Goal: Entertainment & Leisure: Consume media (video, audio)

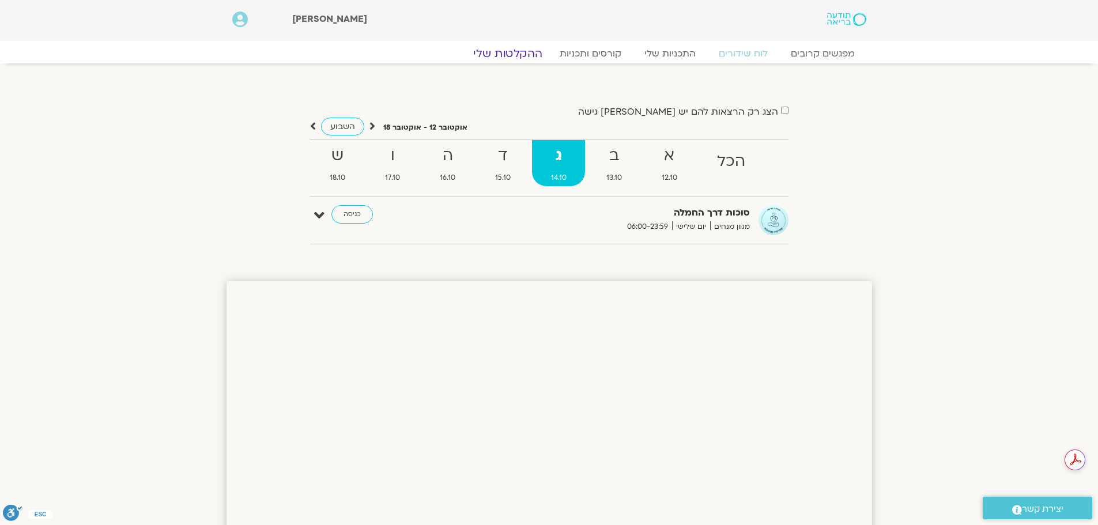
click at [513, 54] on link "ההקלטות שלי" at bounding box center [507, 54] width 97 height 14
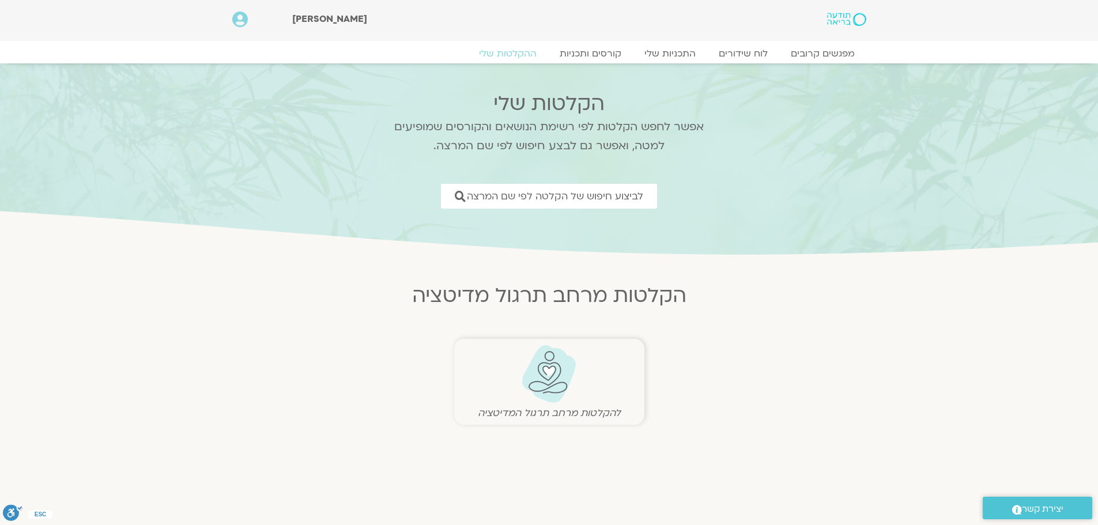
click at [549, 378] on img at bounding box center [549, 374] width 57 height 59
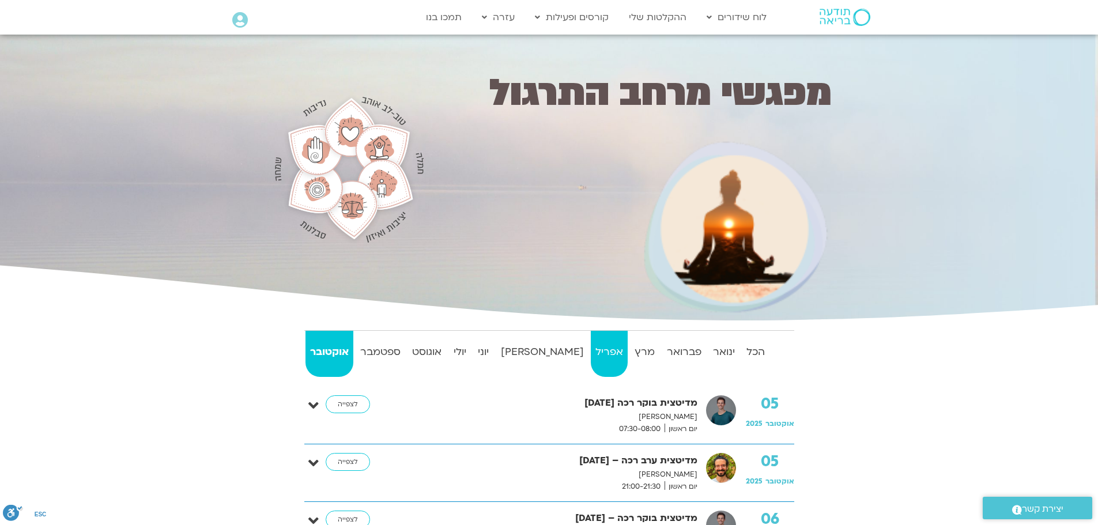
click at [591, 352] on strong "אפריל" at bounding box center [609, 352] width 37 height 17
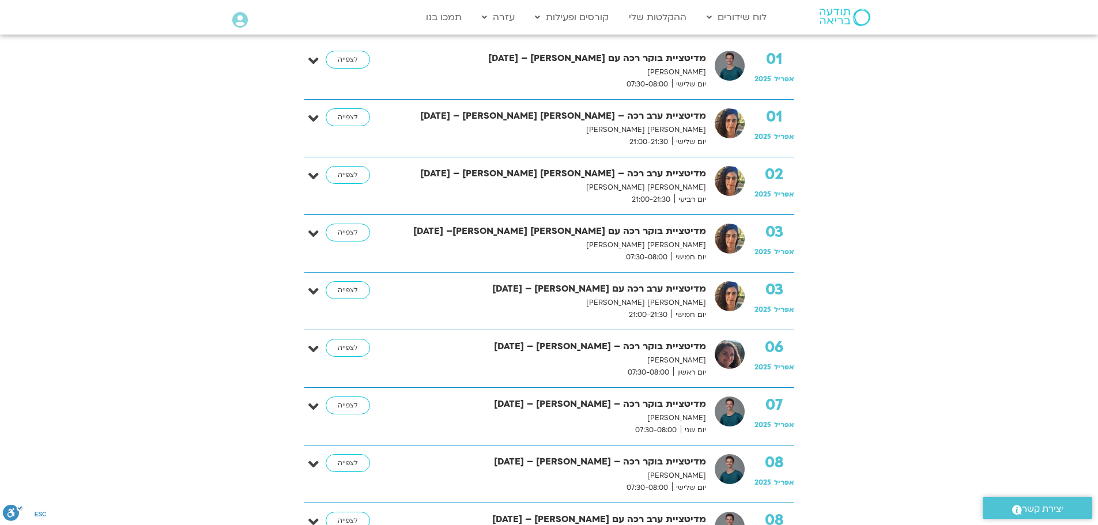
scroll to position [346, 0]
click at [355, 347] on link "לצפייה" at bounding box center [348, 347] width 44 height 18
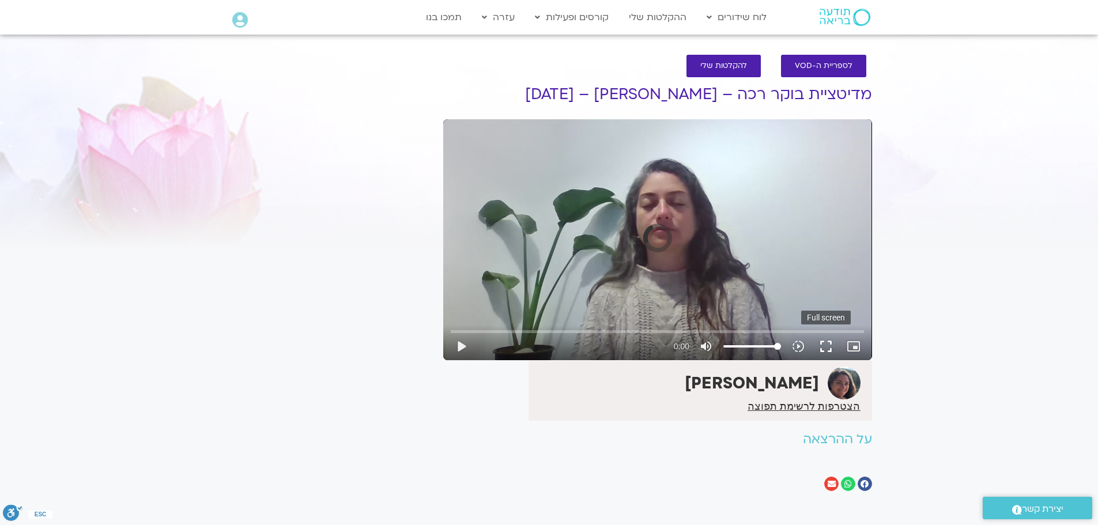
click at [824, 345] on button "fullscreen" at bounding box center [826, 347] width 28 height 28
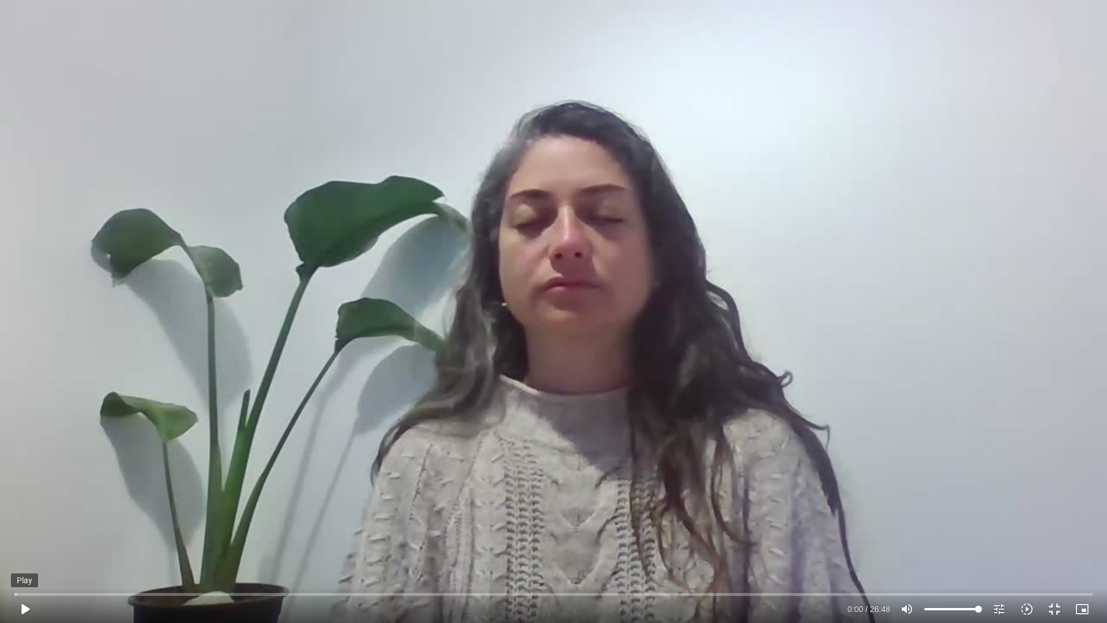
click at [23, 607] on button "play_arrow" at bounding box center [25, 609] width 28 height 28
click at [1052, 613] on button "fullscreen_exit" at bounding box center [1055, 609] width 28 height 28
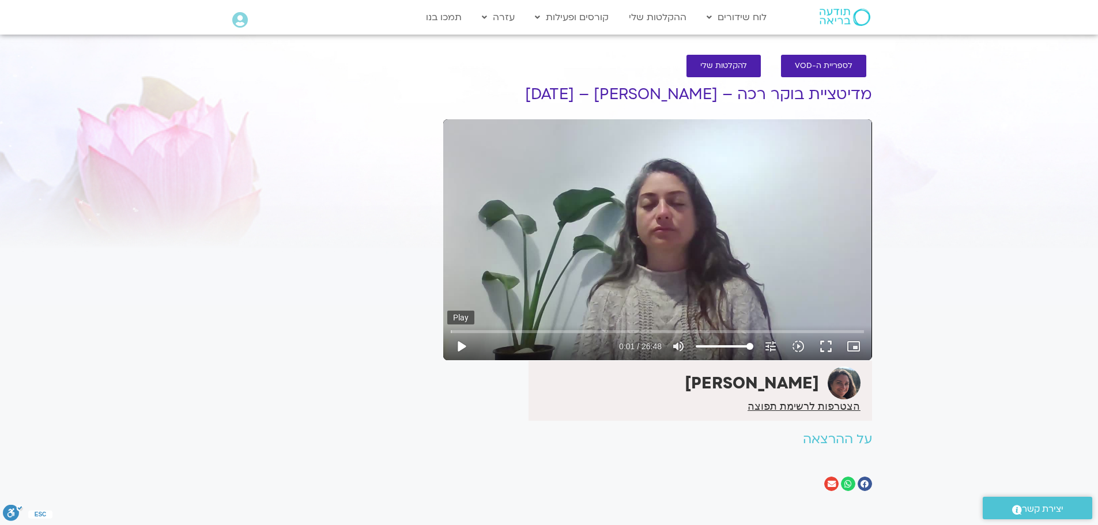
click at [461, 344] on button "play_arrow" at bounding box center [461, 347] width 28 height 28
type input "1.14481"
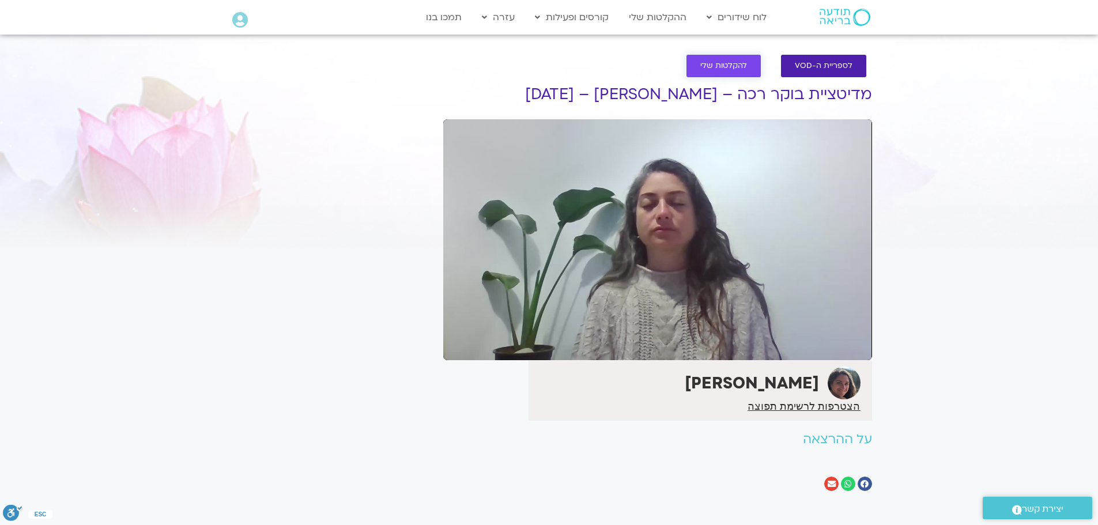
click at [745, 68] on span "להקלטות שלי" at bounding box center [723, 66] width 47 height 9
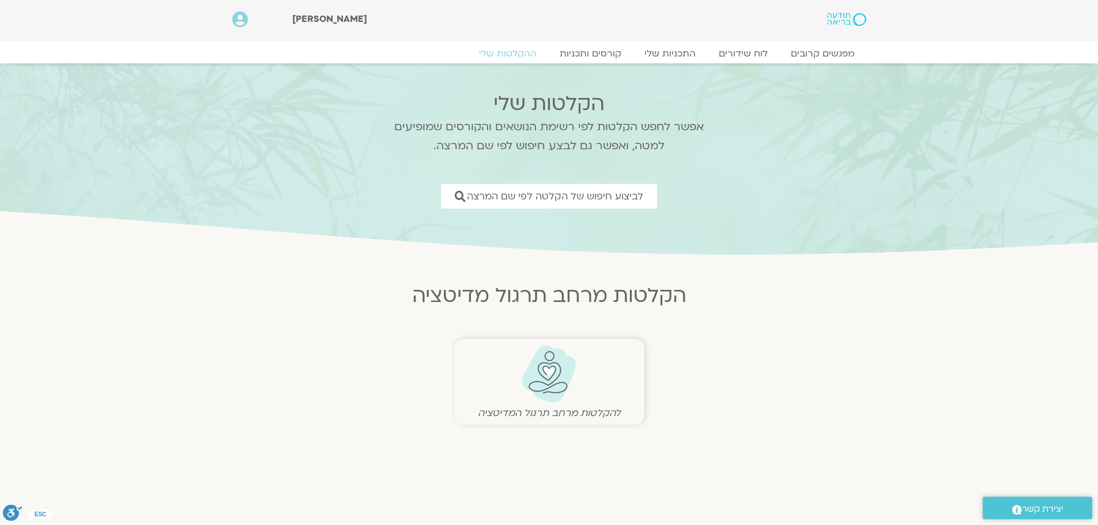
click at [564, 366] on img at bounding box center [549, 374] width 57 height 59
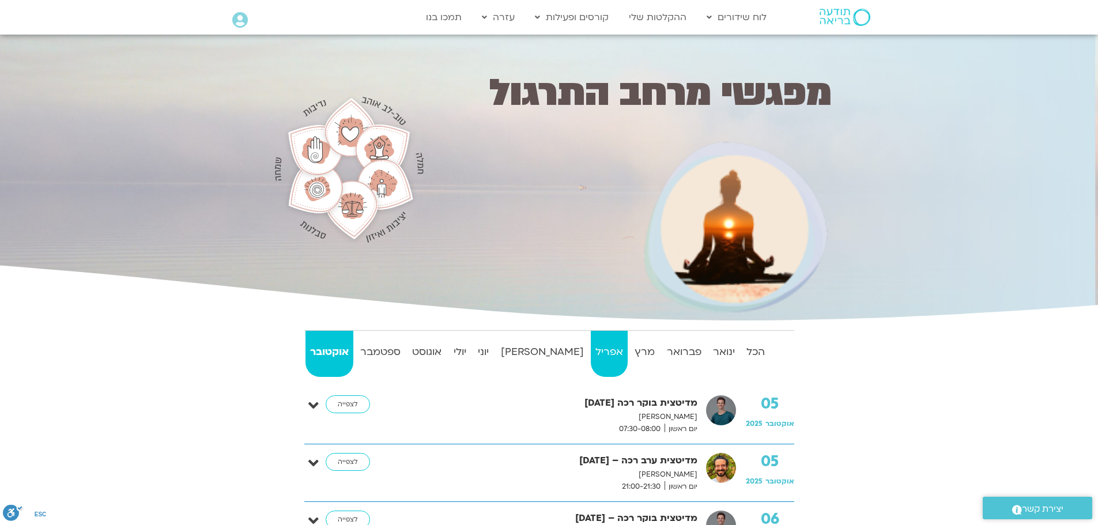
click at [591, 355] on strong "אפריל" at bounding box center [609, 352] width 37 height 17
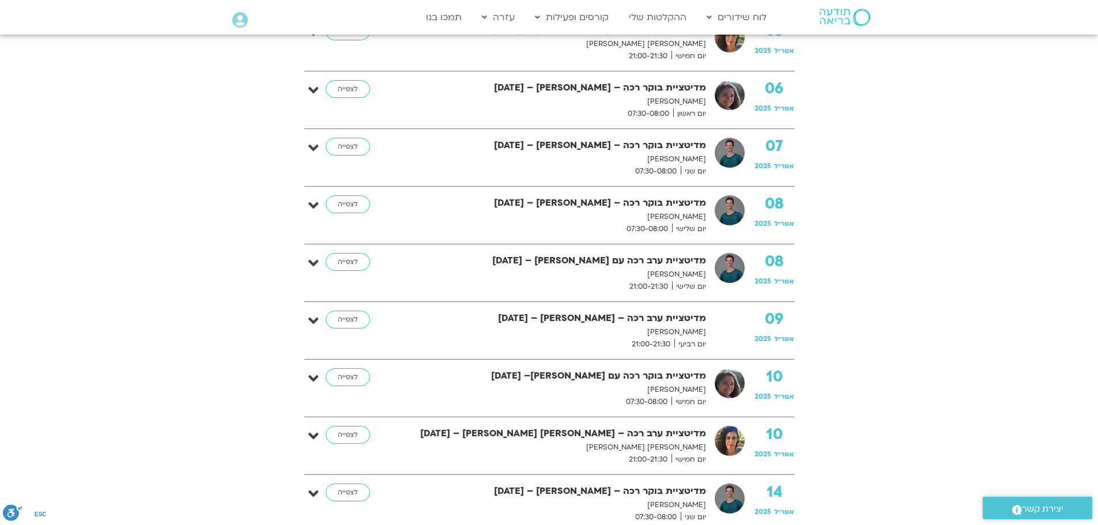
scroll to position [634, 0]
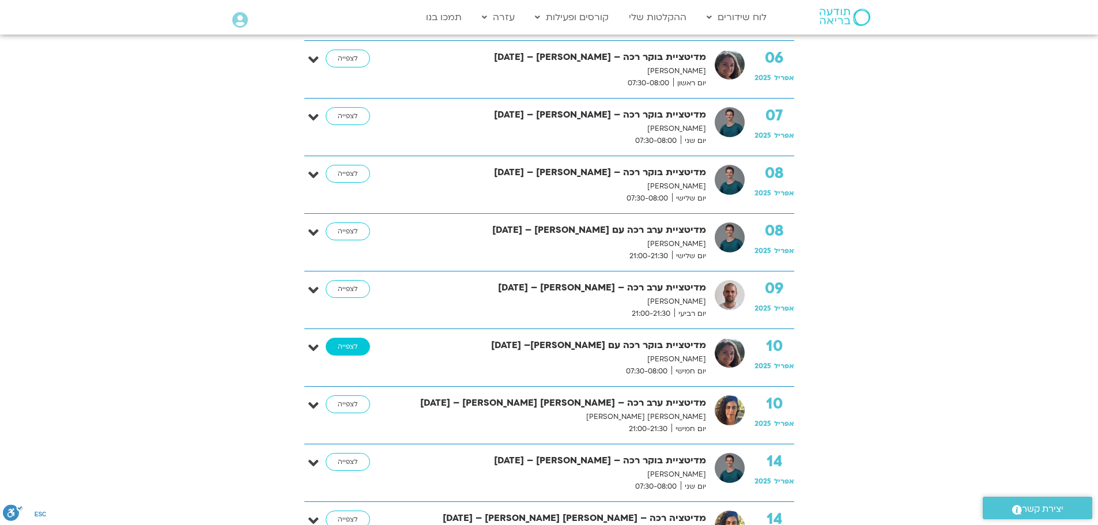
click at [344, 345] on link "לצפייה" at bounding box center [348, 347] width 44 height 18
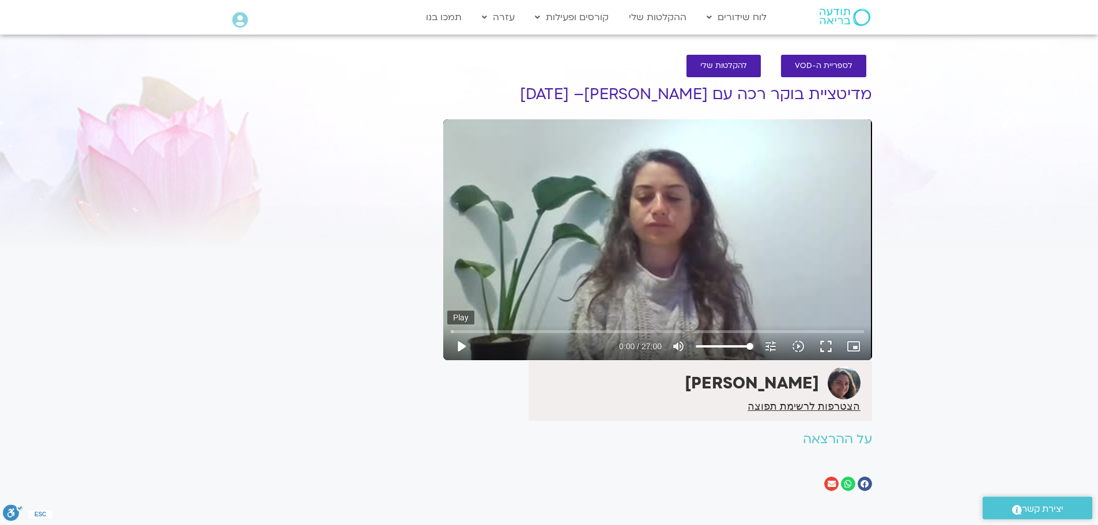
click at [459, 351] on button "play_arrow" at bounding box center [461, 347] width 28 height 28
click at [826, 348] on button "fullscreen" at bounding box center [826, 347] width 28 height 28
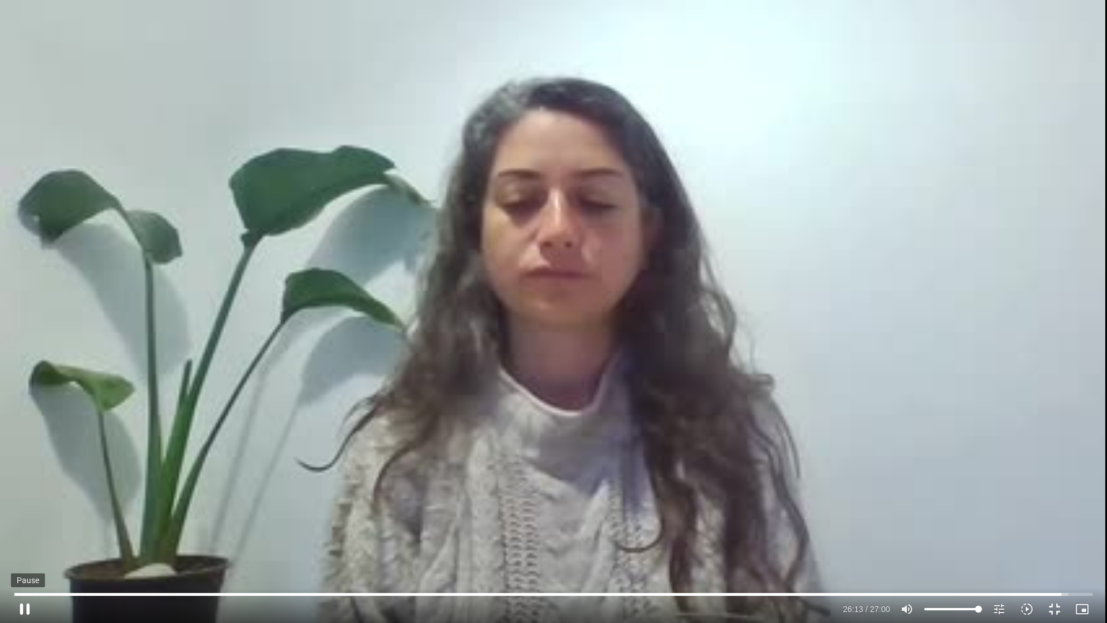
click at [24, 612] on button "pause" at bounding box center [25, 609] width 28 height 28
type input "1573.957289"
click at [1052, 609] on button "fullscreen_exit" at bounding box center [1055, 609] width 28 height 28
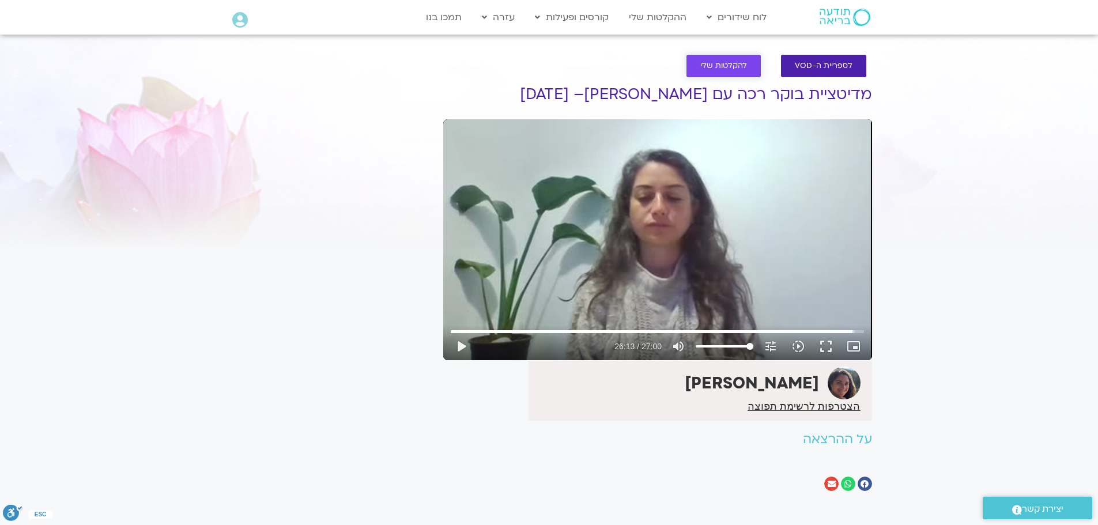
click at [754, 69] on link "להקלטות שלי" at bounding box center [724, 66] width 74 height 22
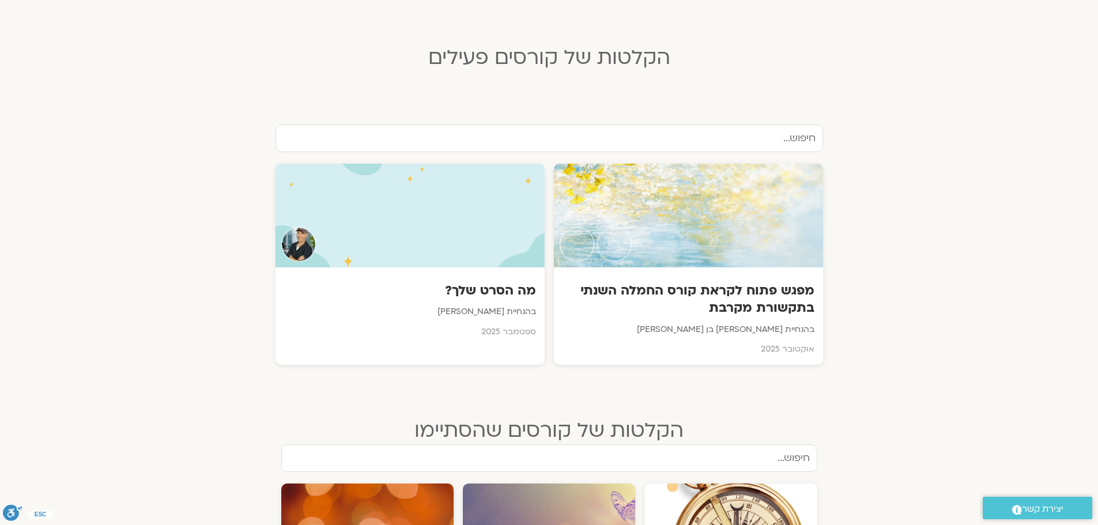
scroll to position [519, 0]
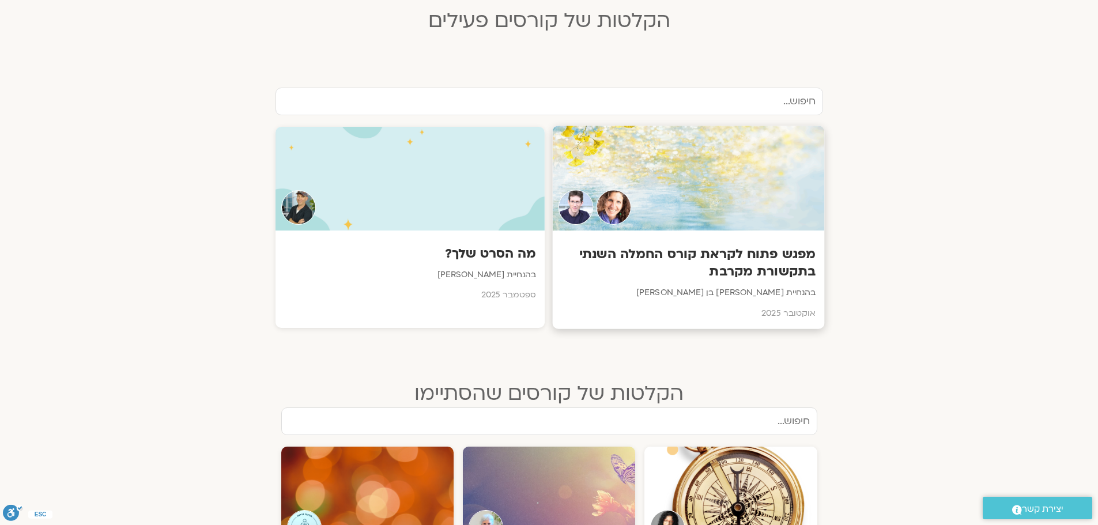
click at [671, 257] on h3 "מפגש פתוח לקראת קורס החמלה השנתי בתקשורת מקרבת" at bounding box center [688, 262] width 254 height 35
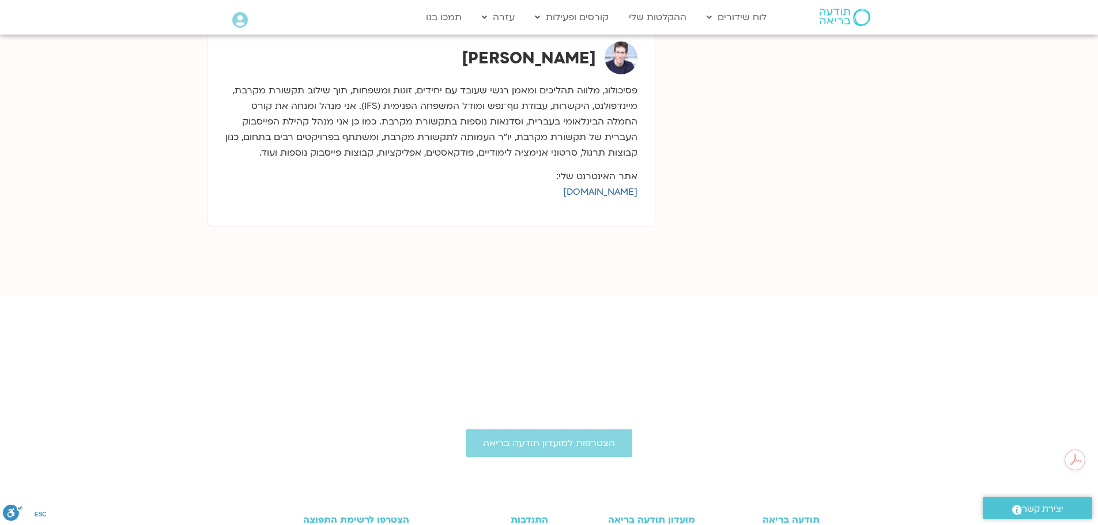
scroll to position [634, 0]
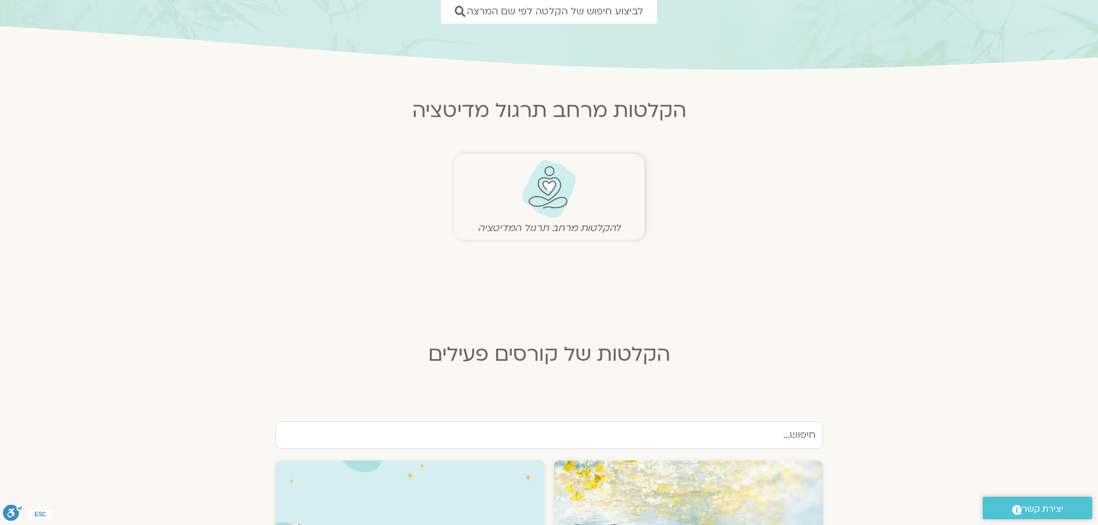
scroll to position [115, 0]
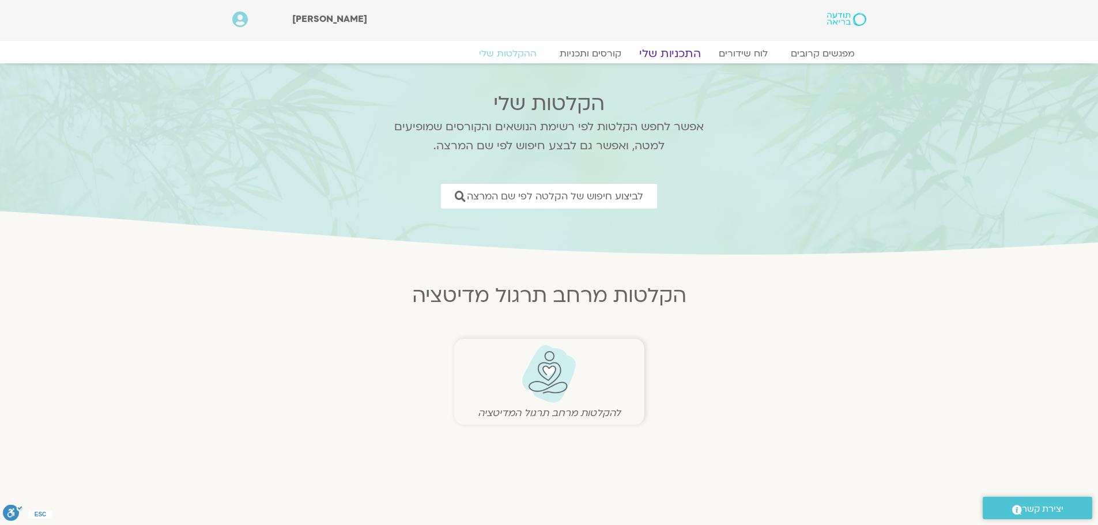
click at [676, 54] on link "התכניות שלי" at bounding box center [670, 54] width 89 height 14
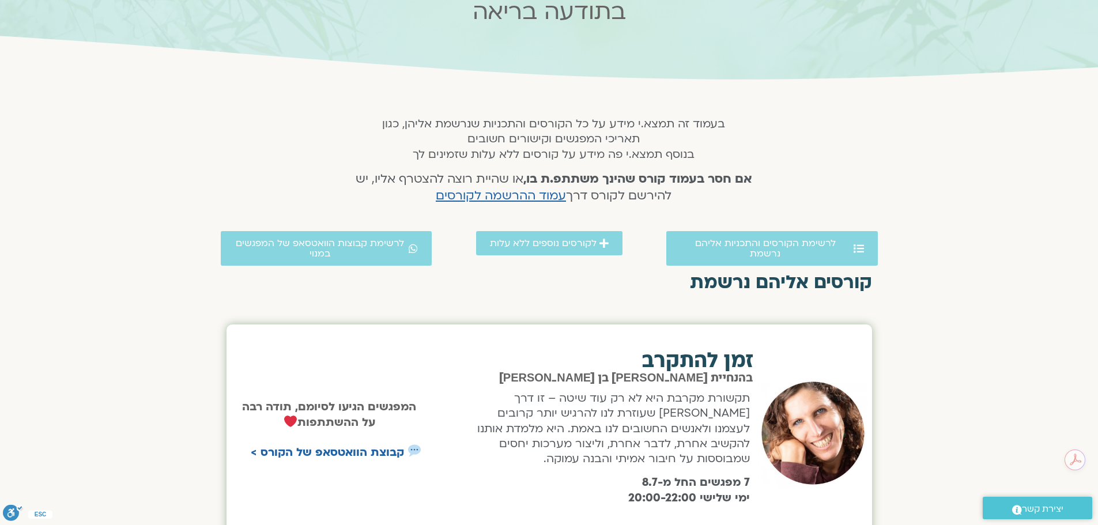
scroll to position [173, 0]
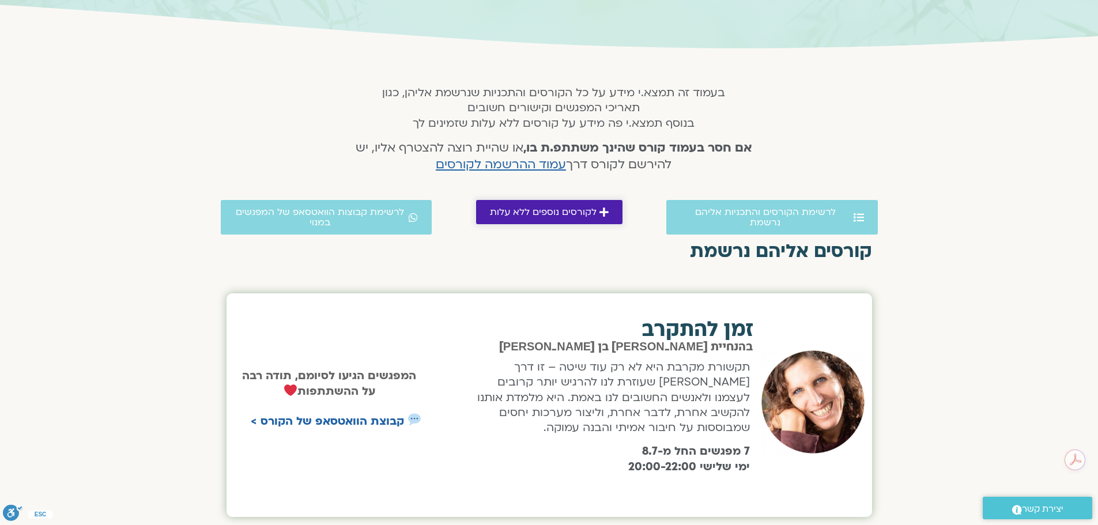
click at [564, 216] on span "לקורסים נוספים ללא עלות" at bounding box center [543, 212] width 107 height 10
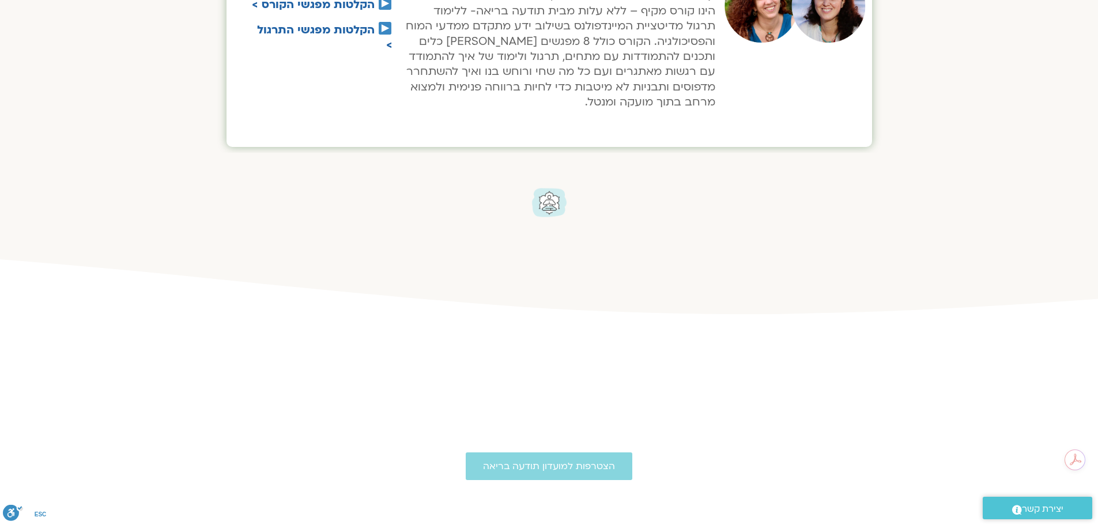
scroll to position [719, 0]
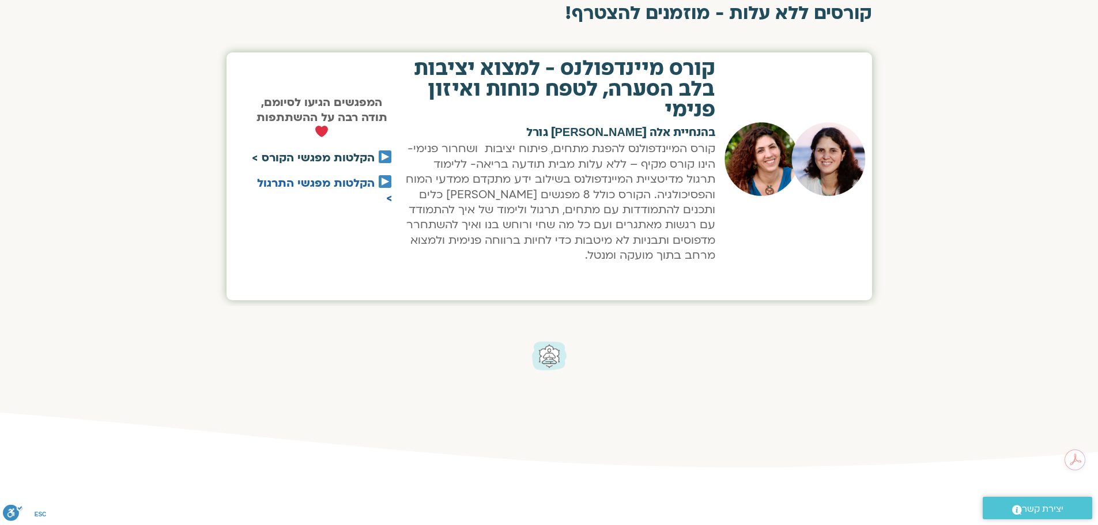
click at [360, 160] on link "הקלטות מפגשי הקורס >" at bounding box center [313, 157] width 123 height 15
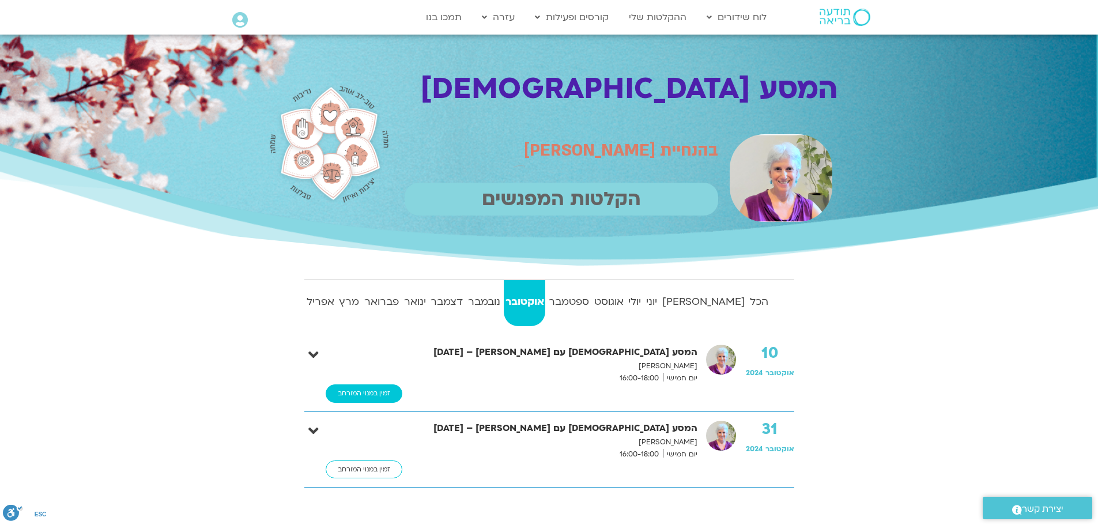
click at [385, 398] on link "זמין במנוי המורחב" at bounding box center [364, 394] width 77 height 18
click at [315, 351] on icon at bounding box center [313, 355] width 10 height 16
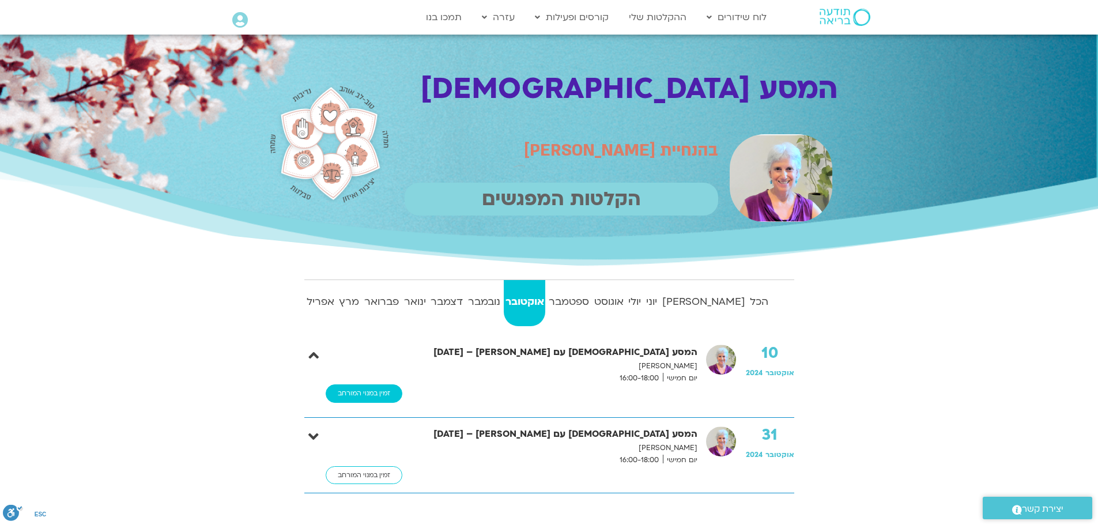
click at [338, 397] on link "זמין במנוי המורחב" at bounding box center [364, 394] width 77 height 18
